Goal: Communication & Community: Answer question/provide support

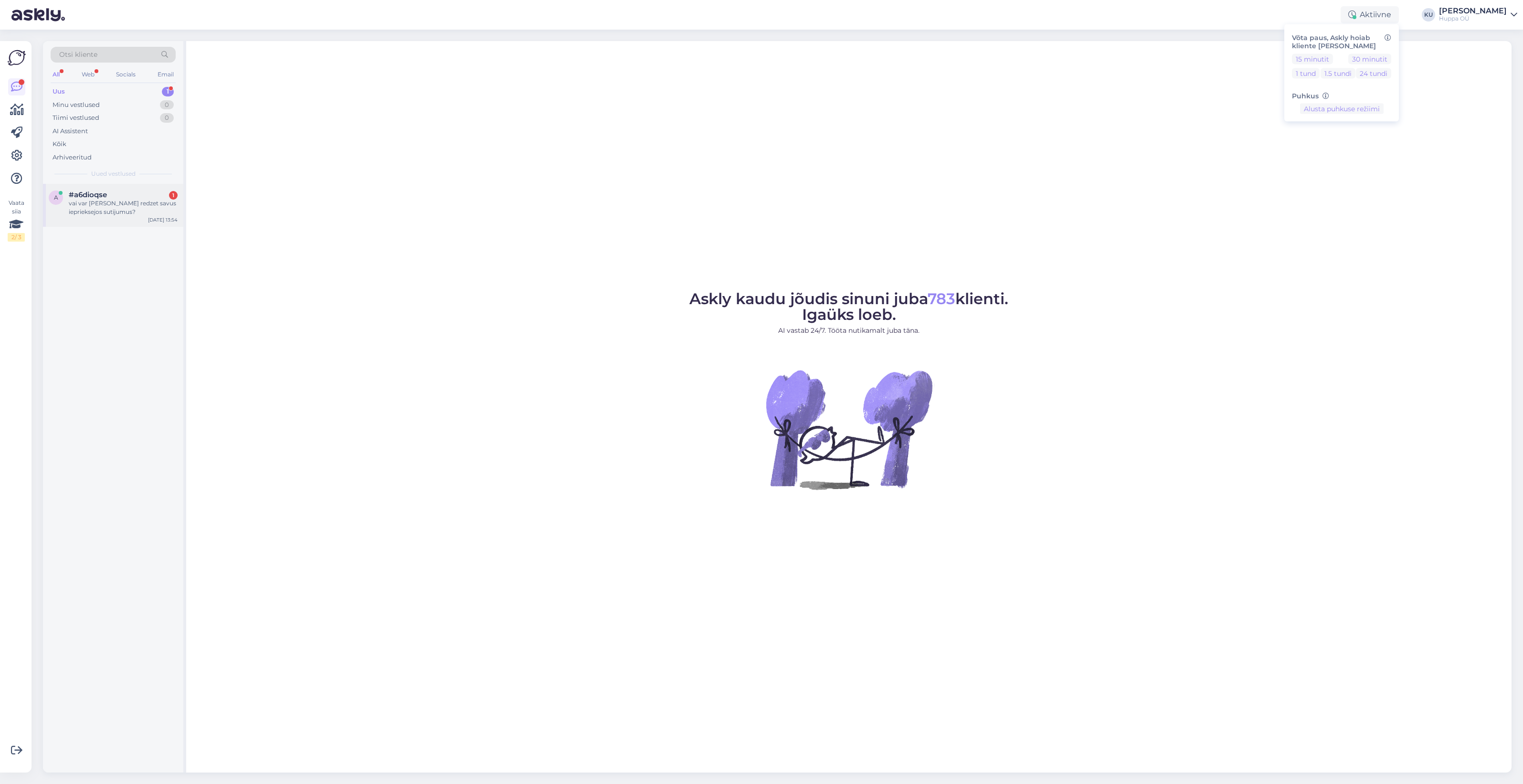
click at [116, 199] on div "vai var [PERSON_NAME] redzet savus ieprieksejos sutijumus?" at bounding box center [123, 207] width 109 height 17
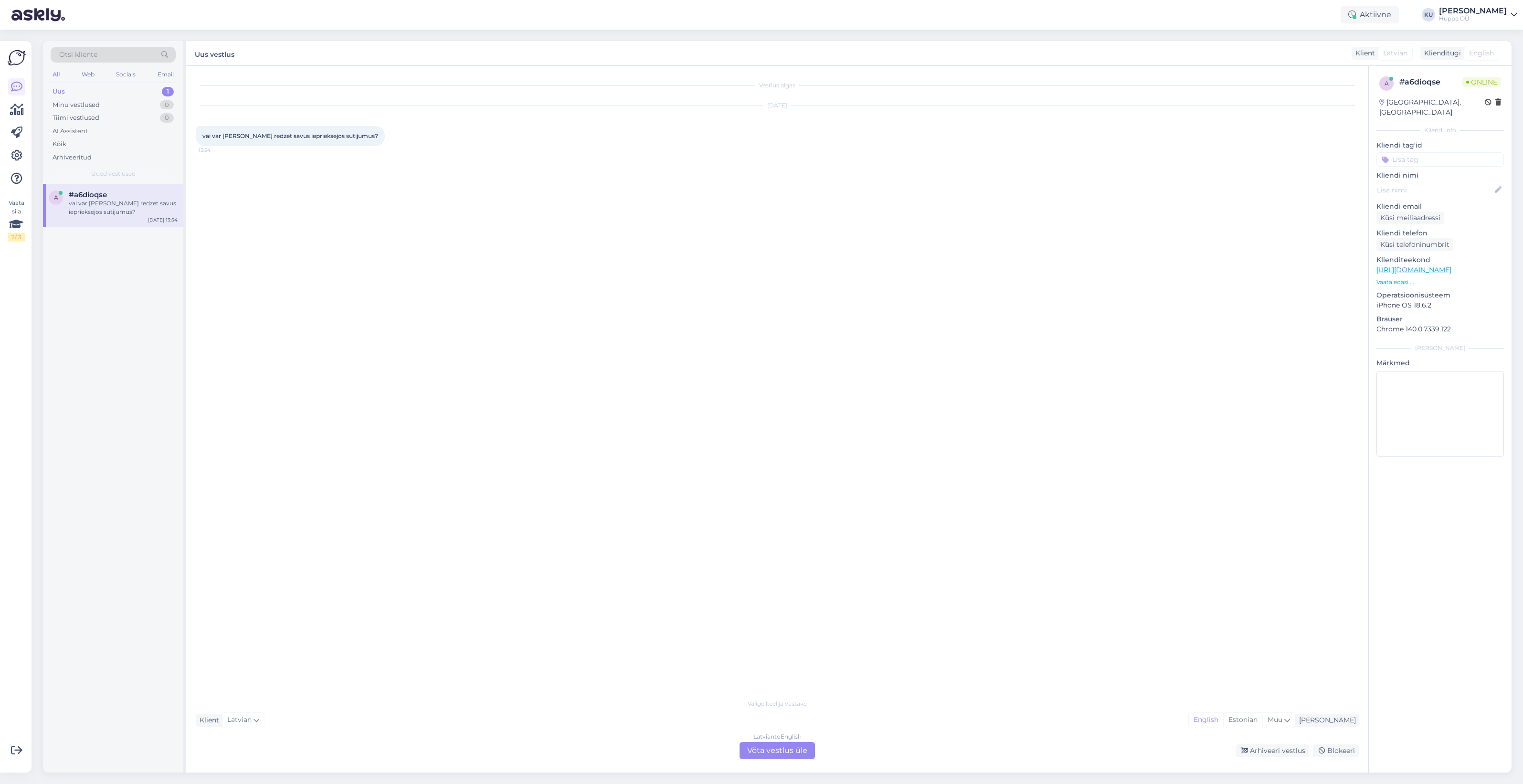
click at [784, 752] on div "Latvian to English Võta vestlus üle" at bounding box center [777, 751] width 76 height 17
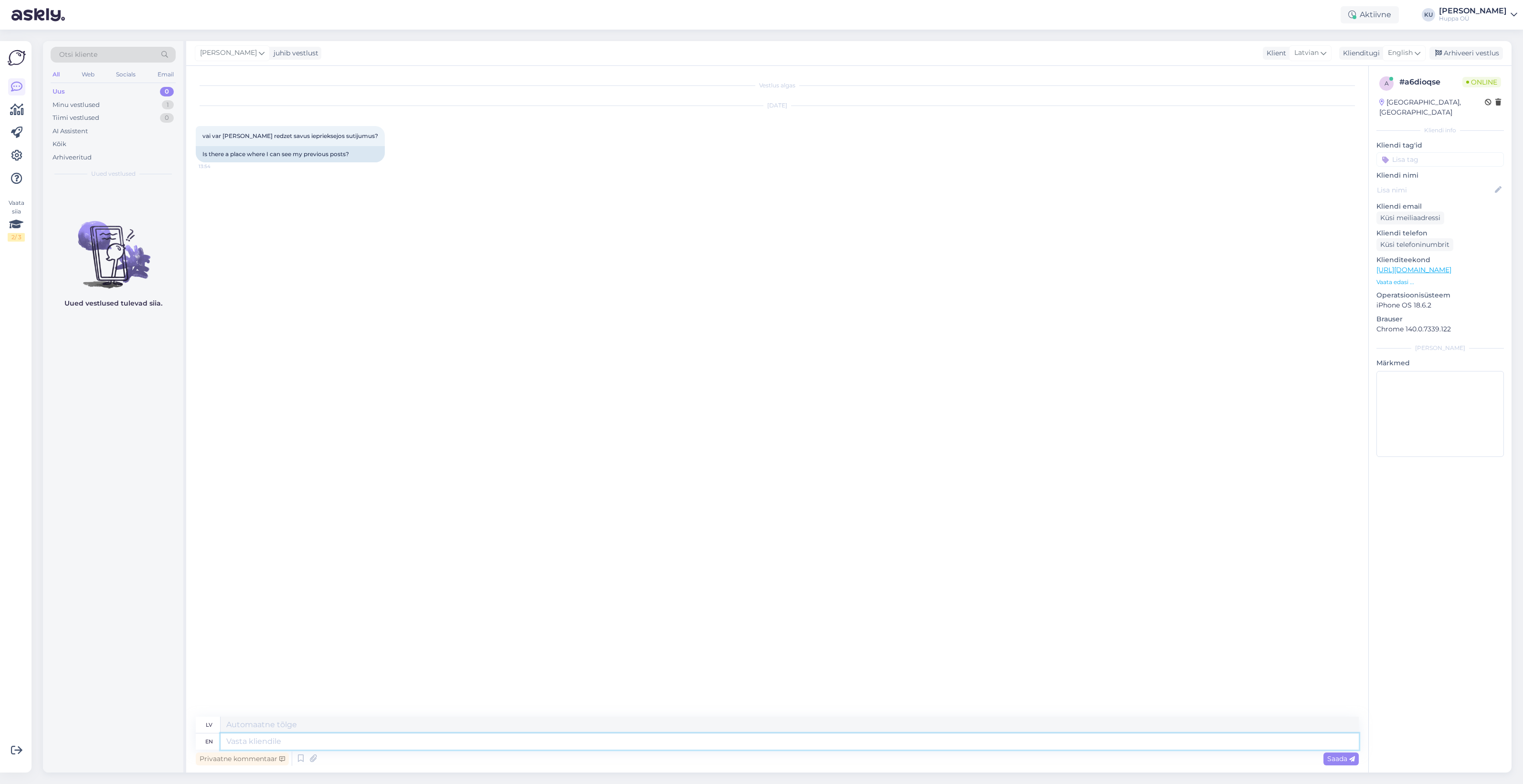
click at [454, 735] on textarea at bounding box center [789, 741] width 1138 height 16
drag, startPoint x: 201, startPoint y: 132, endPoint x: 358, endPoint y: 130, distance: 157.0
click at [358, 130] on div "vai var [PERSON_NAME] redzet savus ieprieksejos sutijumus? 13:54" at bounding box center [290, 136] width 189 height 20
copy span "vai var [PERSON_NAME] redzet savus ieprieksejos sutijumus?"
click at [286, 743] on textarea at bounding box center [789, 741] width 1138 height 16
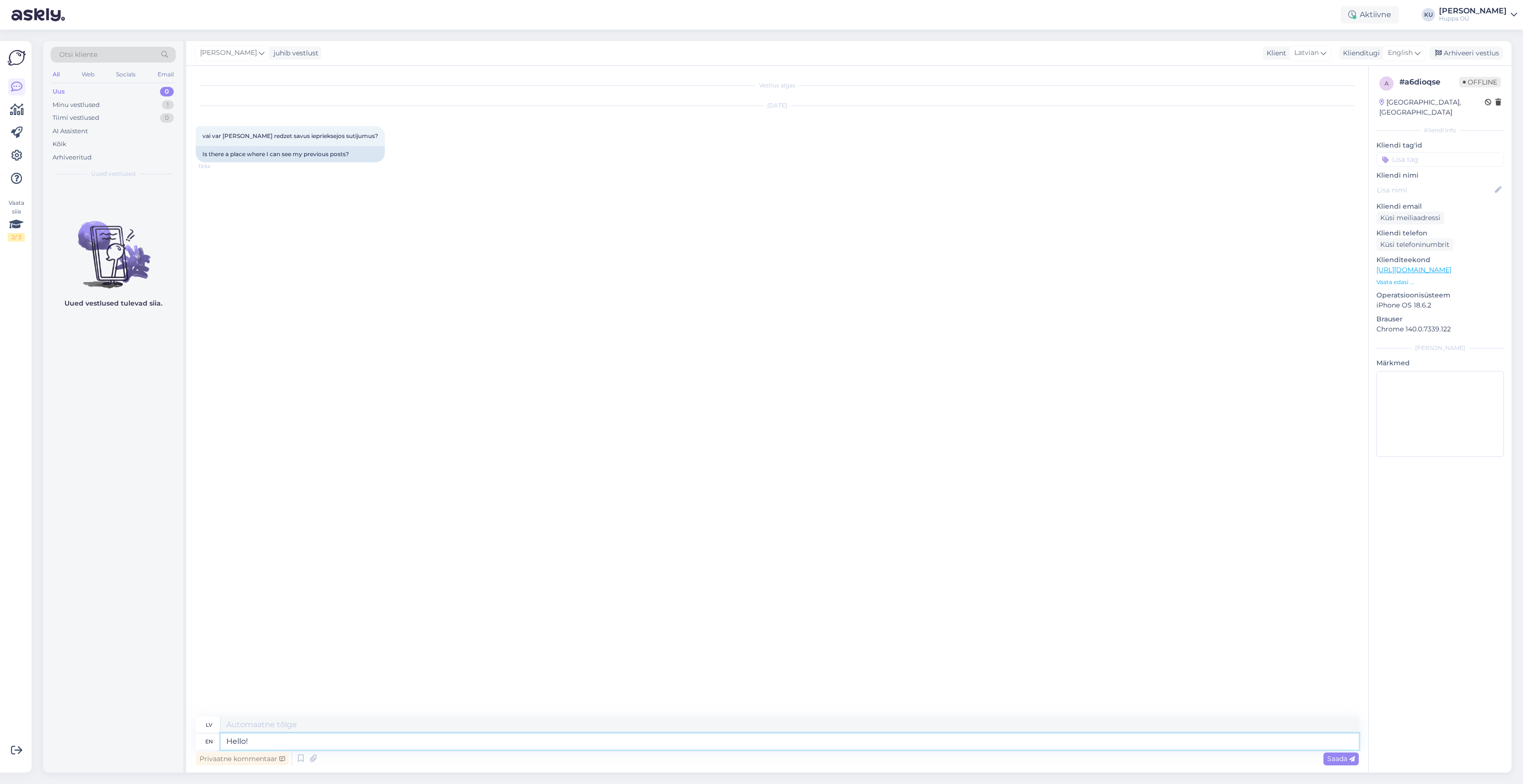
type textarea "Hello!"
type textarea "Sveiki!"
type textarea "Hello! Sorry, I"
type textarea "Sveiki! Atvainojiet, es"
type textarea "Hello! Sorry, I don't f"
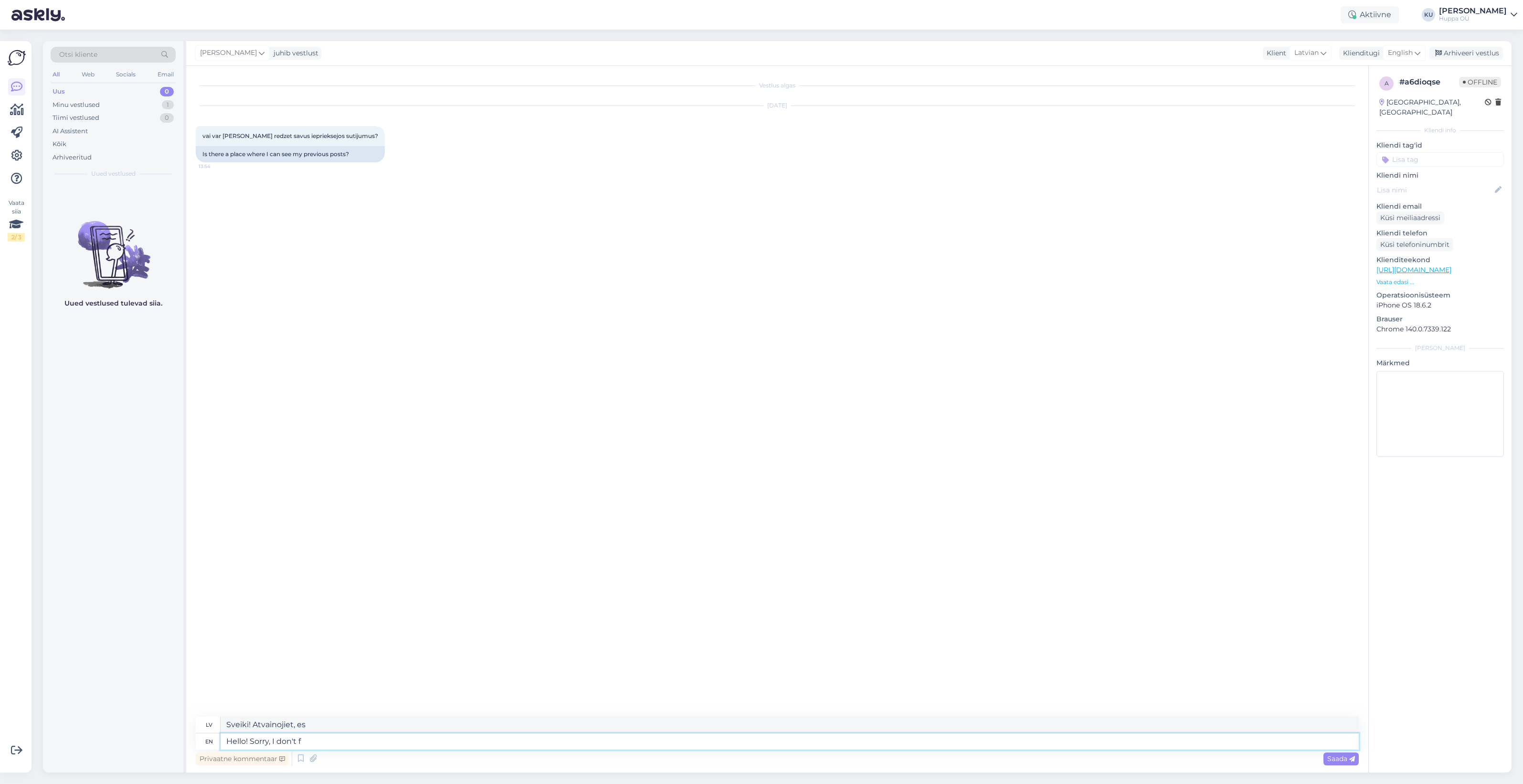
type textarea "Sveiki! Atvainojiet, es nezinu."
type textarea "Hello! Sorry, I don't fully u"
type textarea "Sveiki! Atvainojiet, es pilnībā nesaprotu"
type textarea "Hello! Sorry, I don't fully understand y"
type textarea "Sveiki! Atvainojiet, es pilnībā nesaprotu."
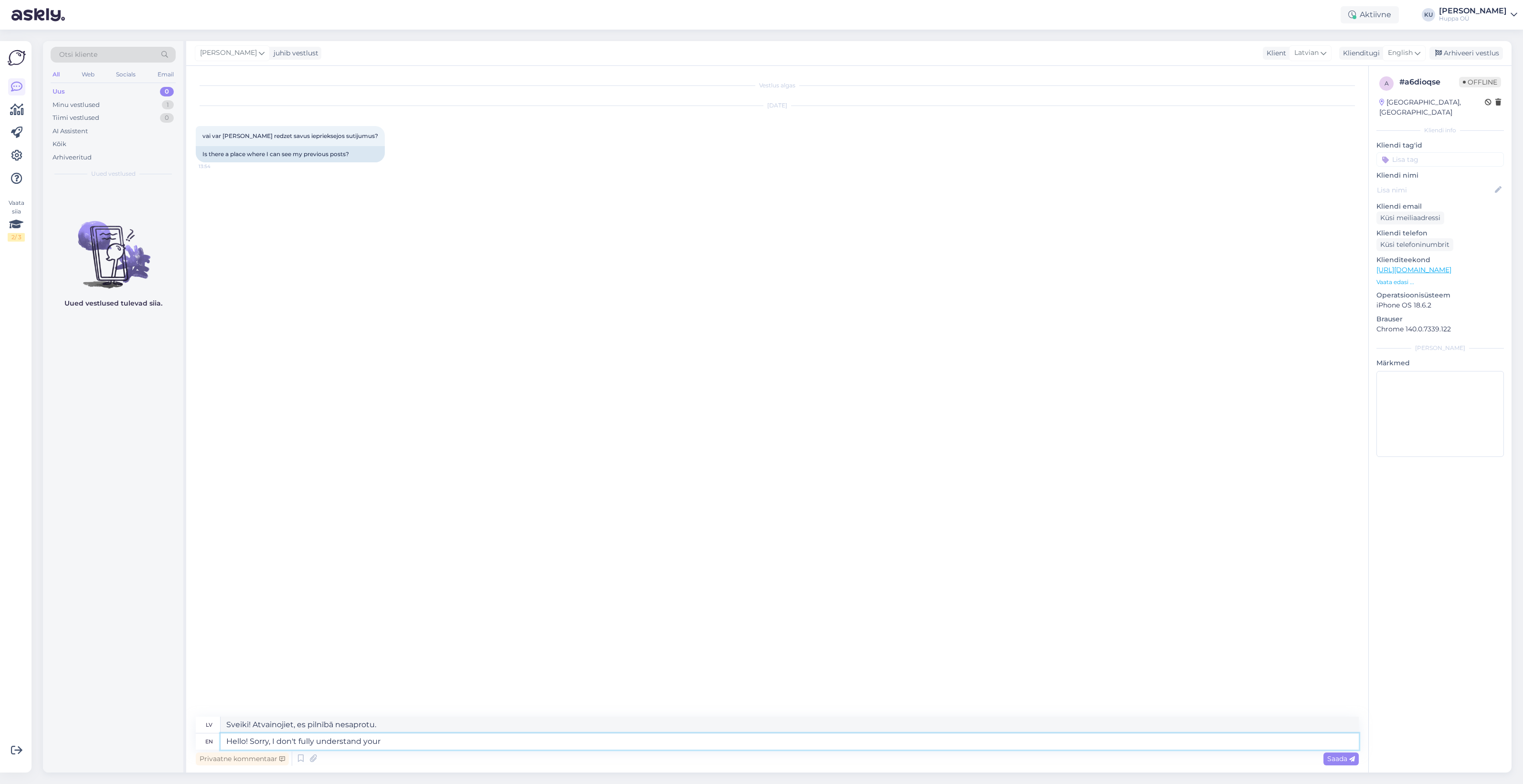
type textarea "Hello! Sorry, I don't fully understand your"
type textarea "Sveiki! Atvainojiet, es pilnībā nesaprotu jūsu"
type textarea "Hello! Sorry, I don't fully understand your question"
type textarea "Sveiki! Atvainojiet, es pilnībā nesaprotu jūsu jautājumu."
click at [1472, 53] on div "Arhiveeri vestlus" at bounding box center [1466, 53] width 74 height 13
